Goal: Information Seeking & Learning: Learn about a topic

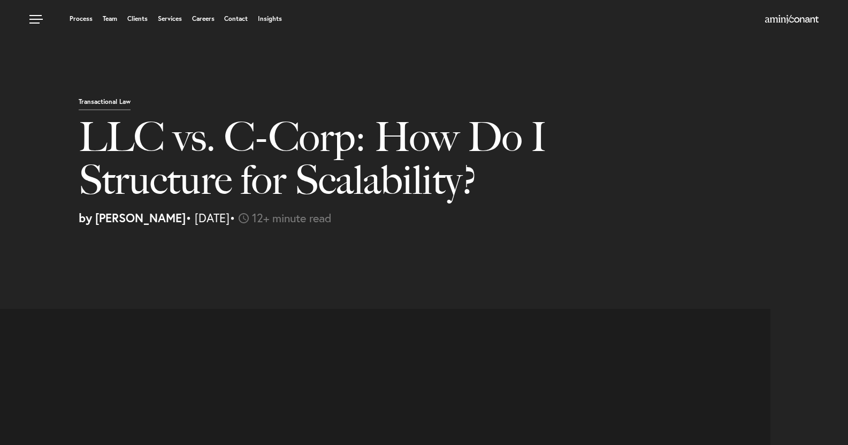
select select "US"
select select "Austin"
select select "Business and Civil Litigation"
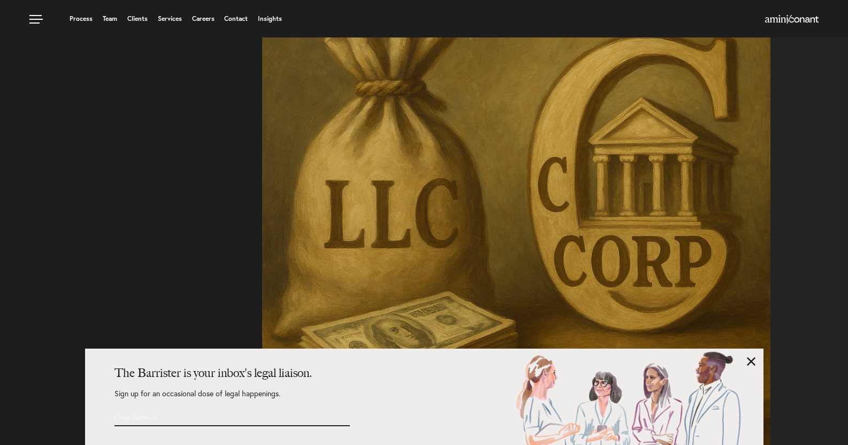
scroll to position [381, 0]
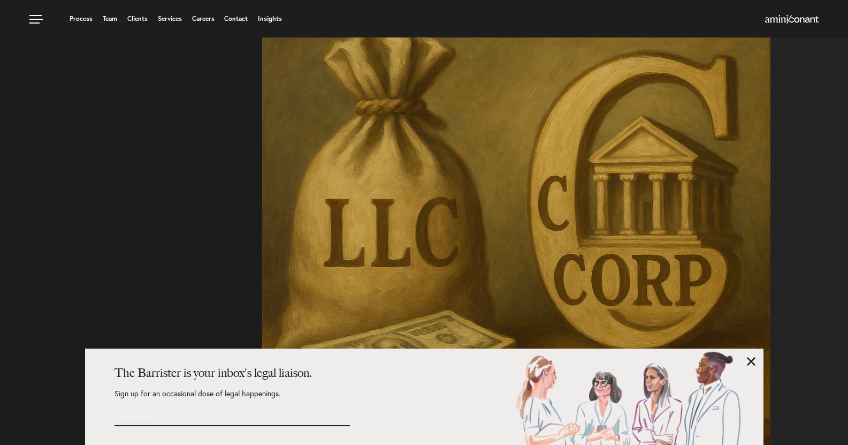
click at [710, 348] on div "The Barrister is your inbox's legal liaison. Sign up for an occasional dose of …" at bounding box center [424, 396] width 678 height 96
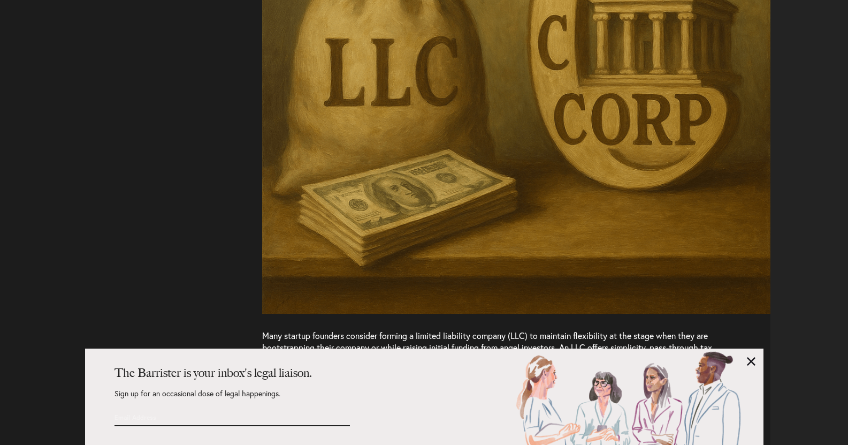
scroll to position [541, 0]
click at [747, 357] on link at bounding box center [751, 361] width 9 height 9
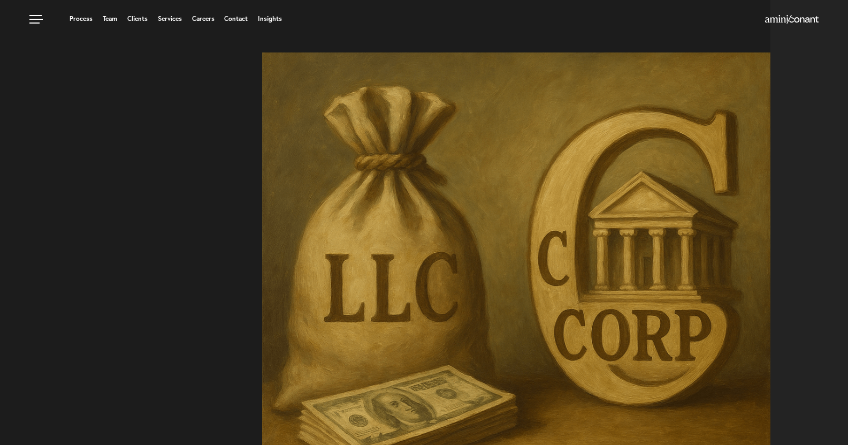
scroll to position [0, 0]
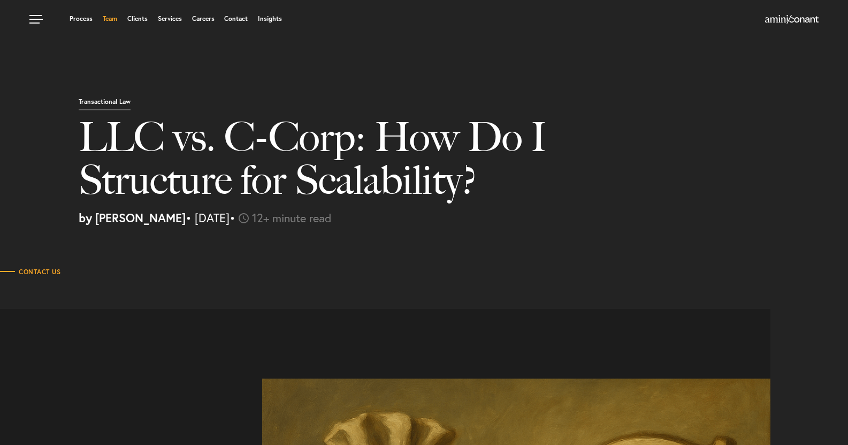
click at [110, 21] on link "Team" at bounding box center [110, 19] width 14 height 6
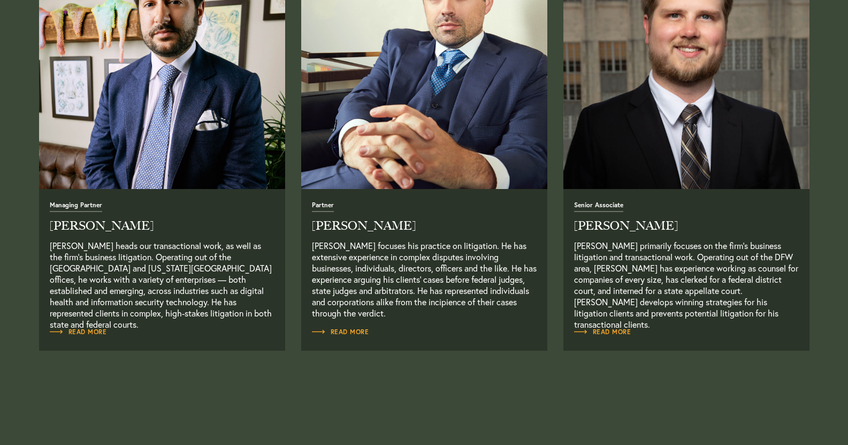
scroll to position [481, 0]
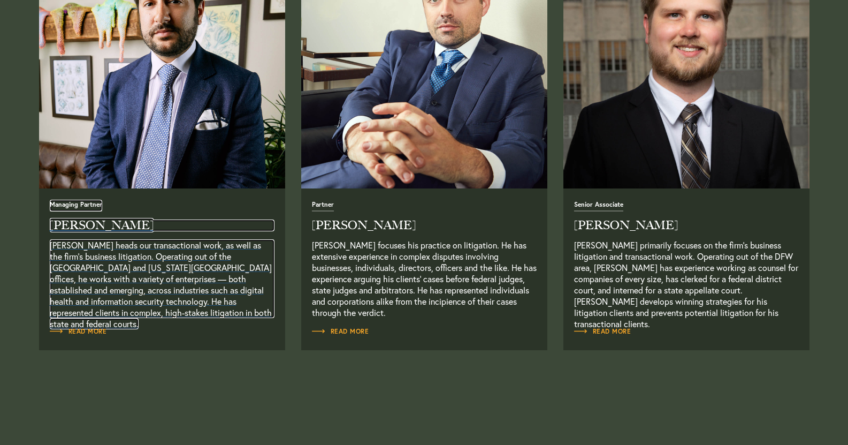
click at [158, 318] on p "Neema Amini heads our transactional work, as well as the firm’s business litiga…" at bounding box center [162, 278] width 225 height 79
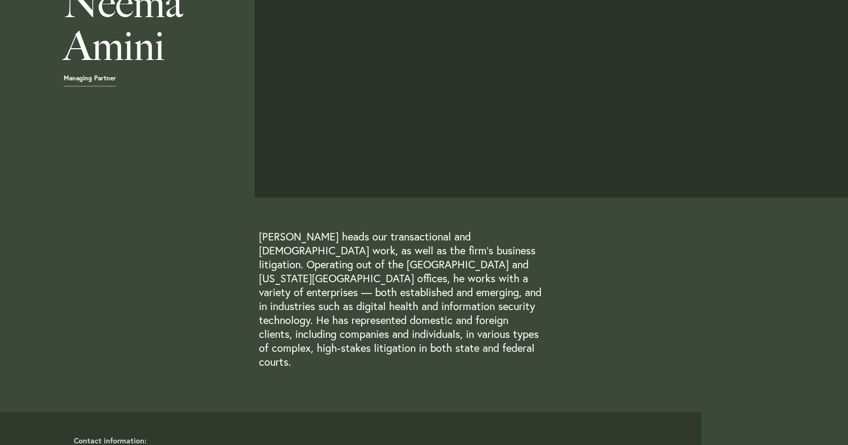
scroll to position [321, 0]
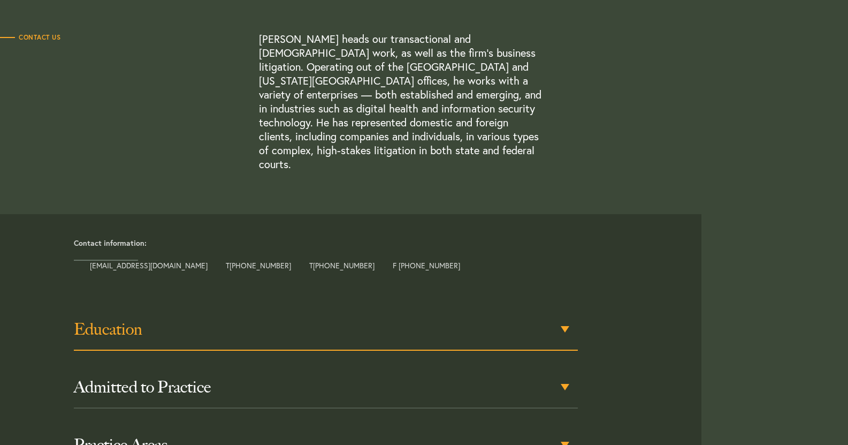
click at [297, 321] on h3 "Education" at bounding box center [326, 328] width 504 height 19
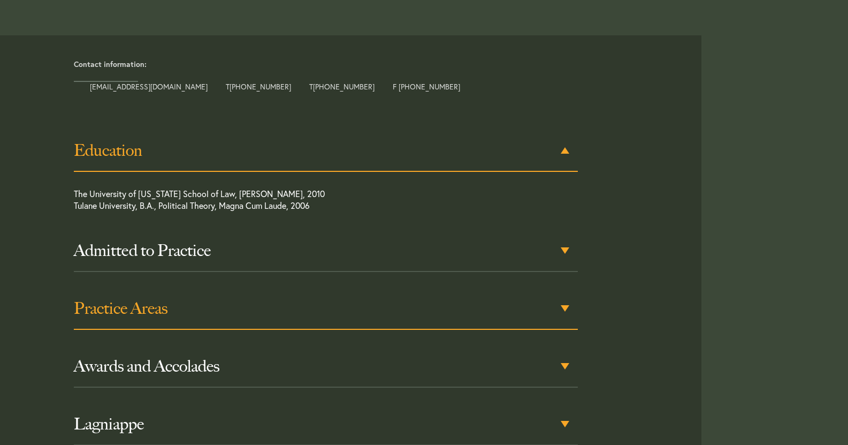
scroll to position [504, 0]
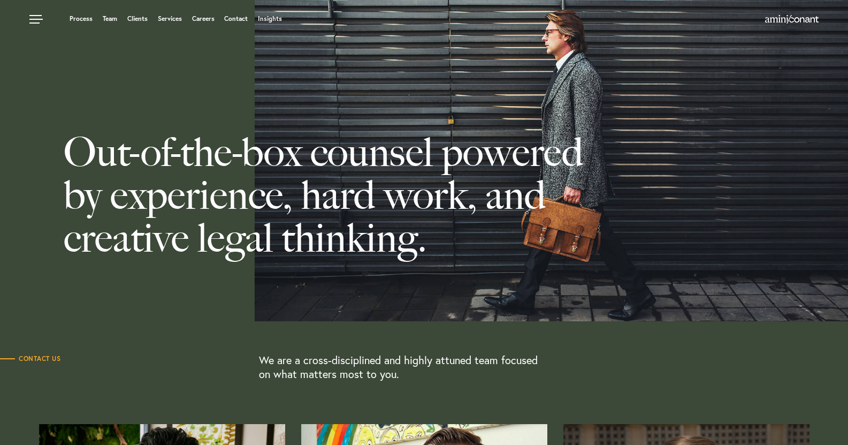
click at [110, 18] on link "Team" at bounding box center [110, 19] width 14 height 6
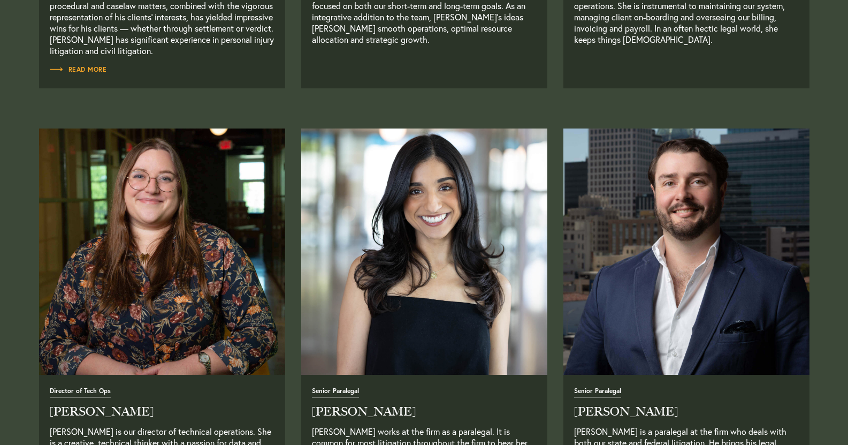
scroll to position [2247, 0]
